Goal: Contribute content

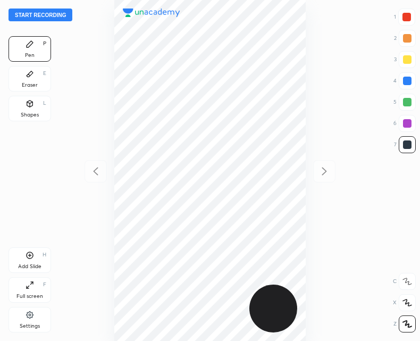
scroll to position [341, 250]
click at [45, 14] on button "Start recording" at bounding box center [41, 15] width 64 height 13
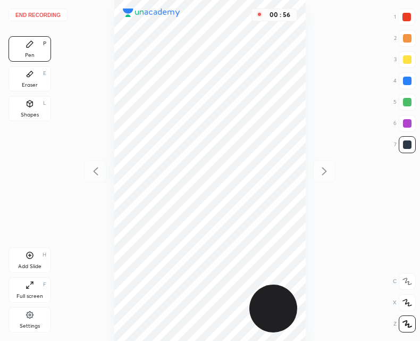
click at [33, 264] on div "Add Slide" at bounding box center [29, 266] width 23 height 5
click at [95, 176] on icon at bounding box center [95, 171] width 13 height 13
click at [331, 171] on icon at bounding box center [324, 171] width 13 height 13
click at [96, 175] on icon at bounding box center [95, 171] width 13 height 13
click at [321, 171] on icon at bounding box center [324, 171] width 13 height 13
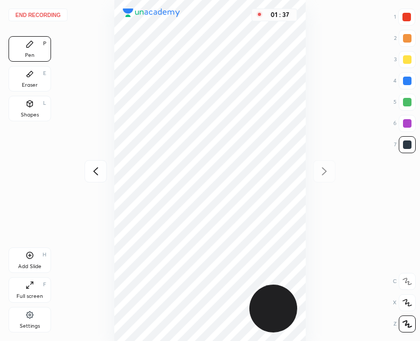
click at [96, 180] on div at bounding box center [96, 171] width 22 height 22
click at [29, 254] on icon at bounding box center [30, 255] width 9 height 9
click at [42, 13] on button "End recording" at bounding box center [38, 15] width 59 height 13
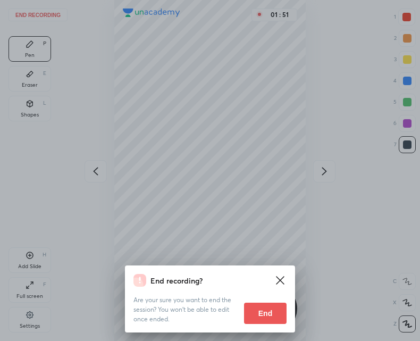
click at [261, 310] on button "End" at bounding box center [265, 313] width 43 height 21
